Goal: Information Seeking & Learning: Find specific page/section

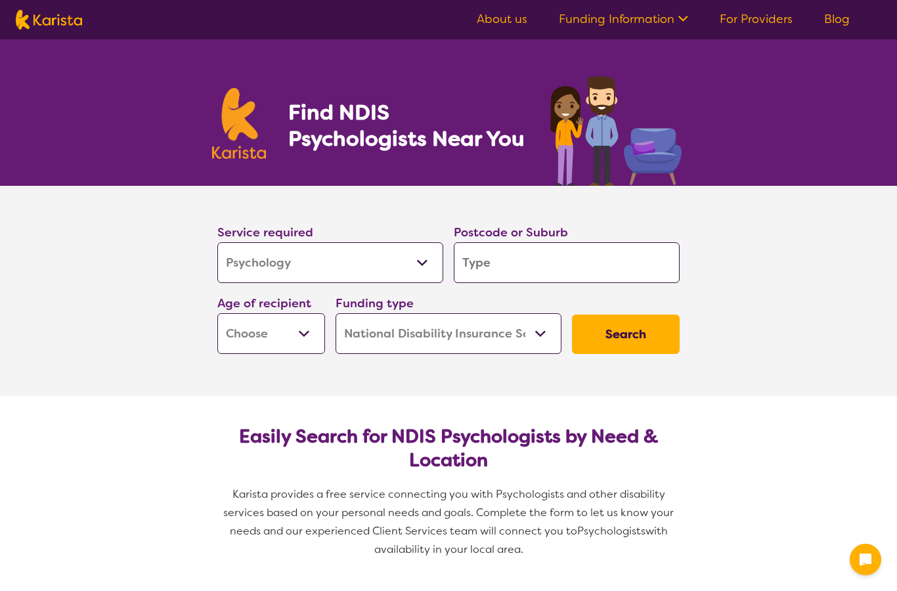
select select "Psychology"
select select "NDIS"
select select "Psychology"
select select "NDIS"
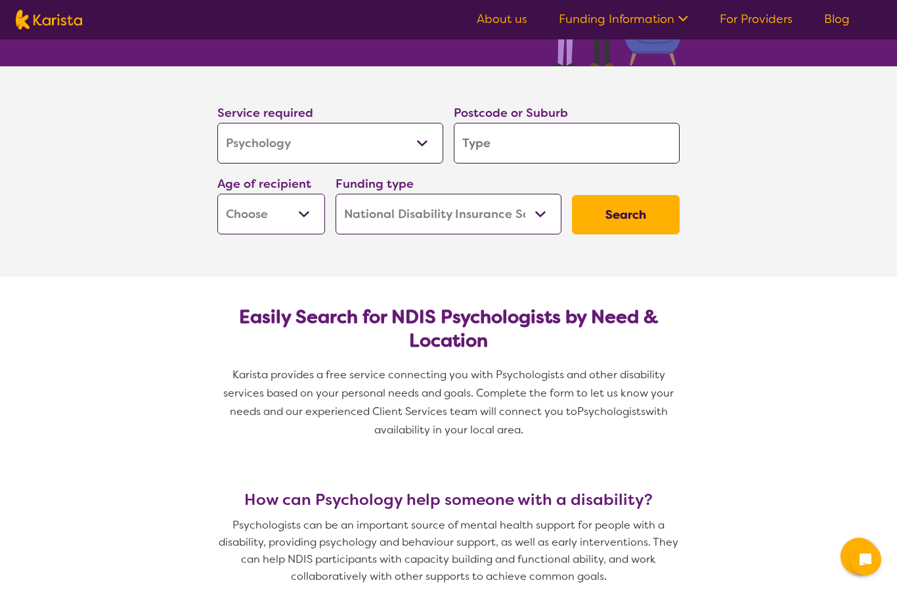
click at [491, 141] on input "search" at bounding box center [567, 143] width 226 height 41
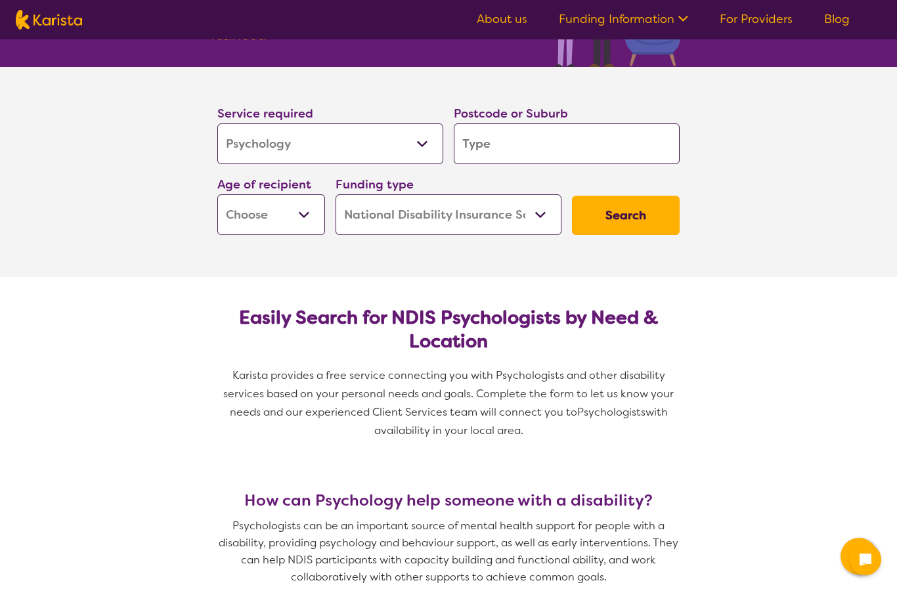
type input "G"
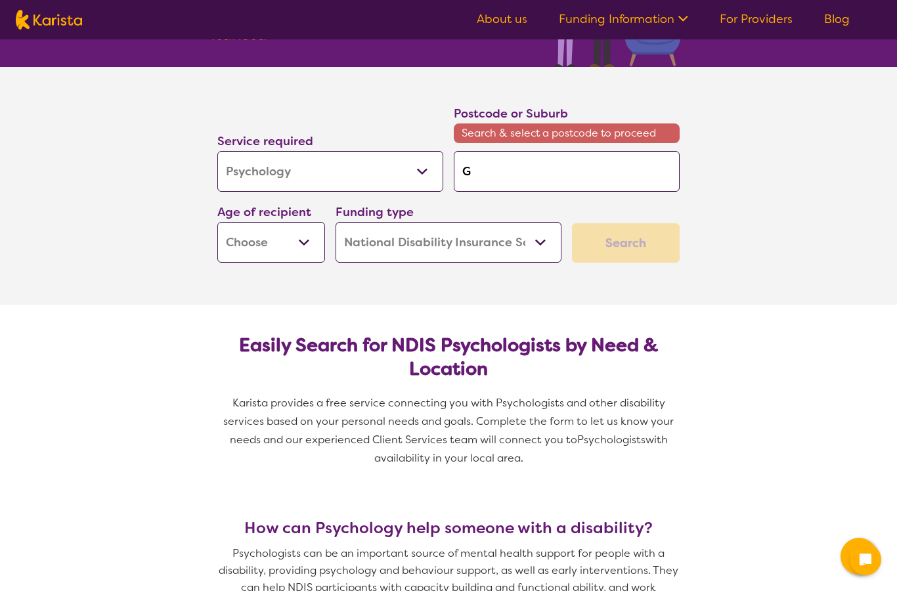
type input "Ge"
type input "Gee"
type input "Geel"
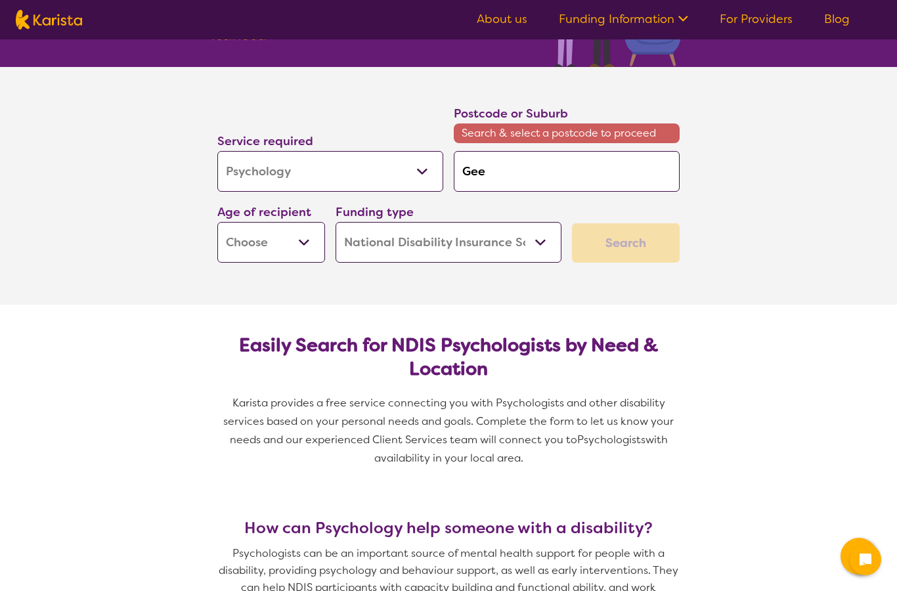
type input "Geel"
type input "Geelo"
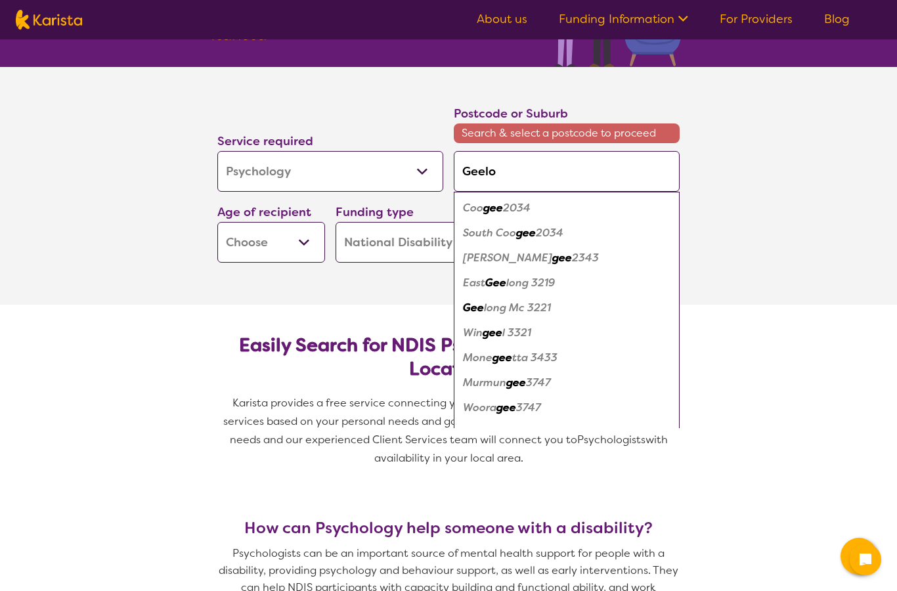
type input "Geelon"
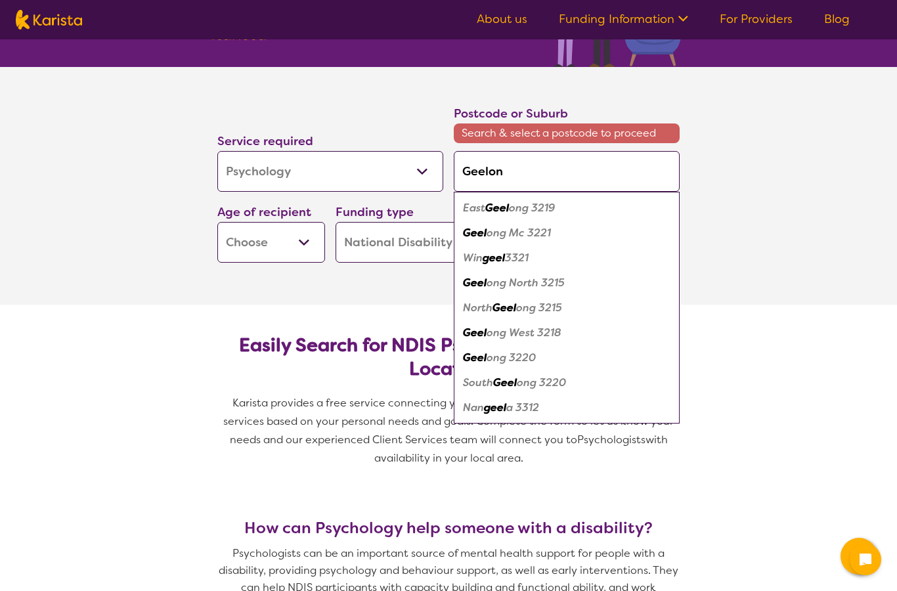
type input "Geelong"
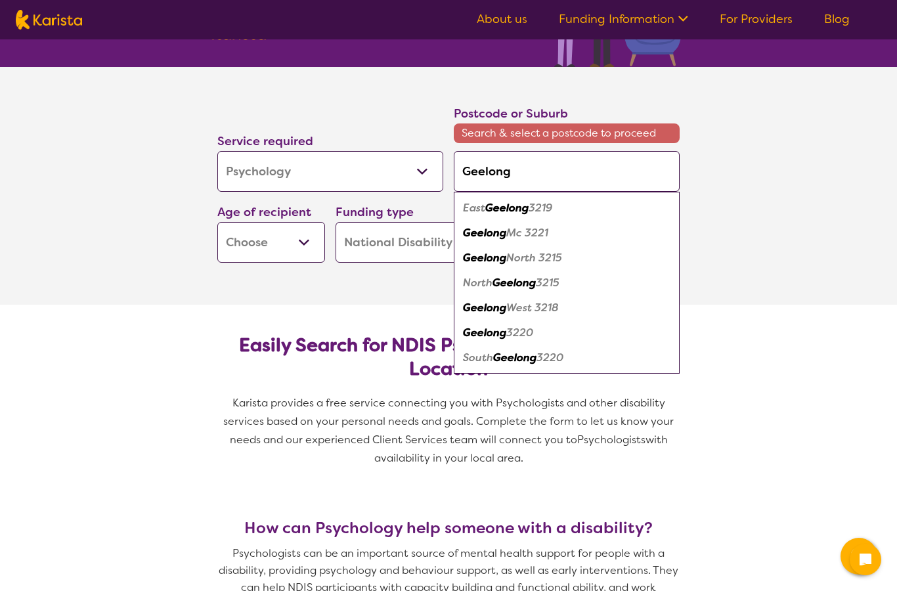
type input "Geelong"
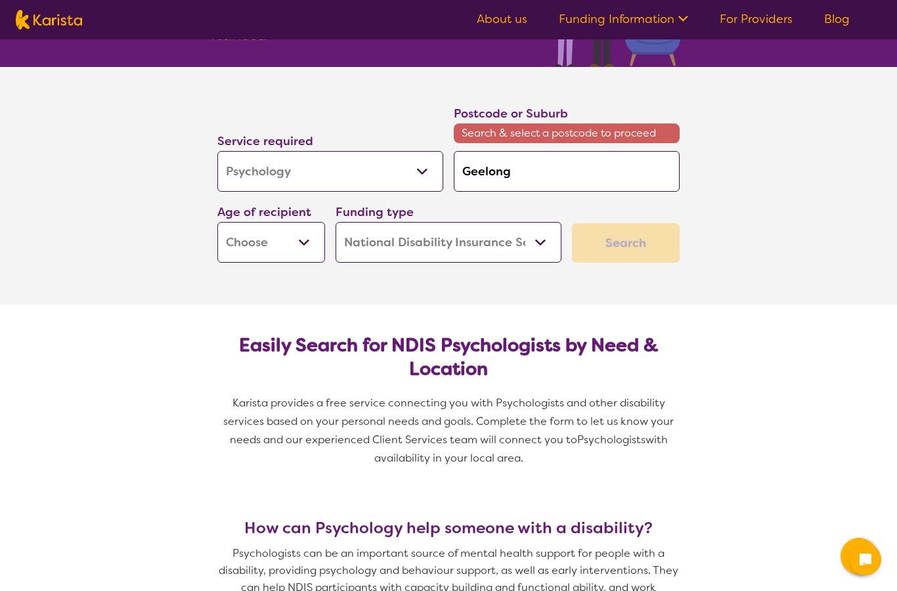
click at [635, 248] on div "Search" at bounding box center [626, 242] width 108 height 39
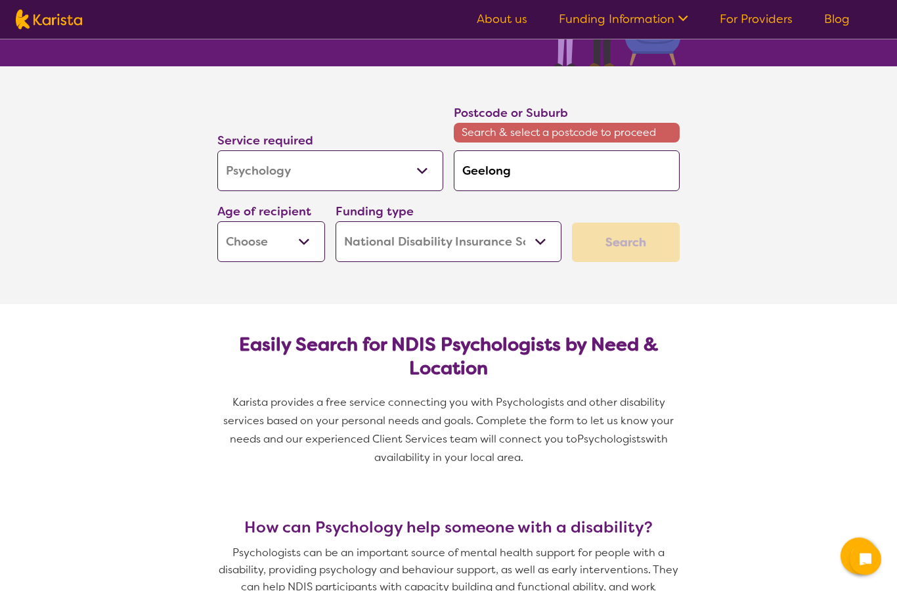
click at [304, 250] on select "Early Childhood - 0 to 9 Child - 10 to 11 Adolescent - 12 to 17 Adult - 18 to 6…" at bounding box center [271, 242] width 108 height 41
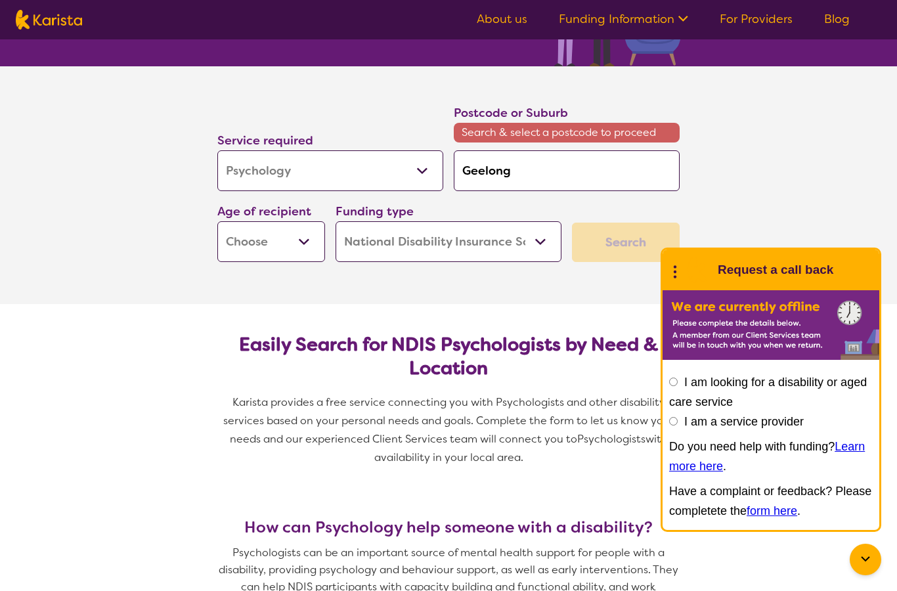
select select "AD"
click at [556, 240] on select "Home Care Package (HCP) National Disability Insurance Scheme (NDIS) I don't know" at bounding box center [449, 241] width 226 height 41
